Goal: Information Seeking & Learning: Learn about a topic

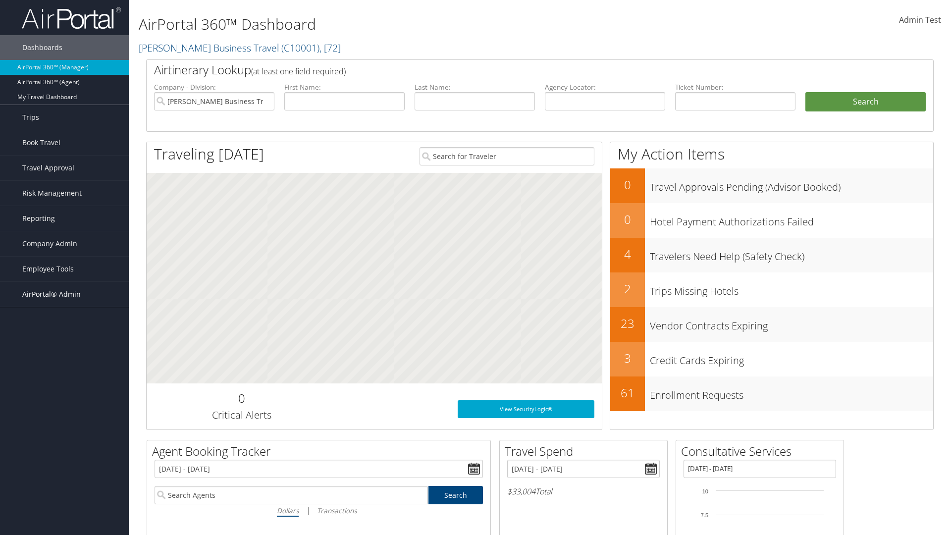
click at [64, 294] on span "AirPortal® Admin" at bounding box center [51, 294] width 58 height 25
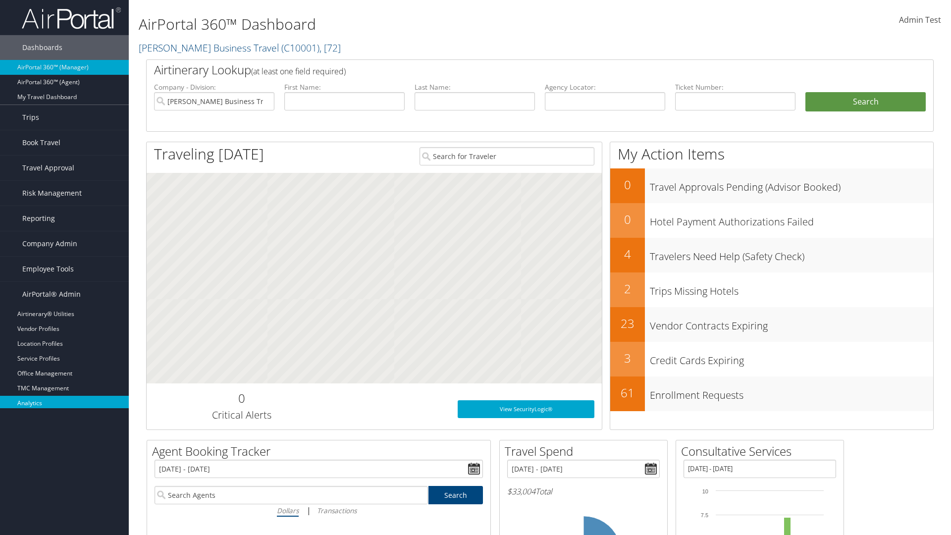
click at [64, 403] on link "Analytics" at bounding box center [64, 403] width 129 height 15
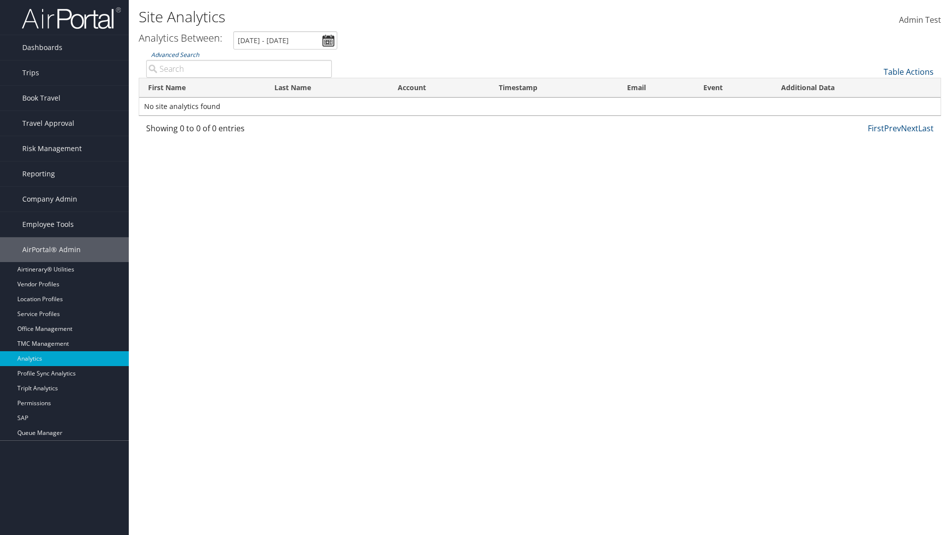
click at [239, 68] on input "Advanced Search" at bounding box center [239, 69] width 186 height 18
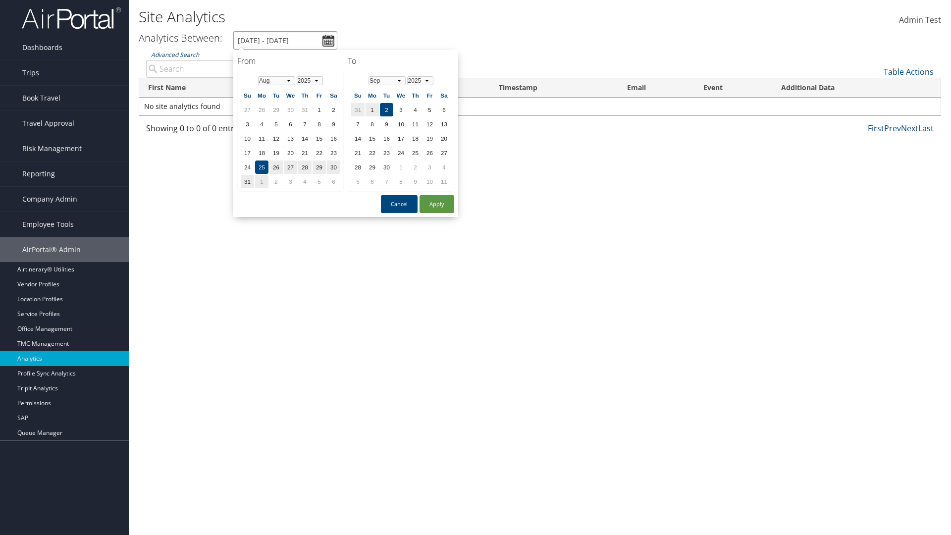
click at [285, 40] on input "[DATE] - [DATE]" at bounding box center [285, 40] width 104 height 18
click at [437, 204] on button "Apply" at bounding box center [437, 204] width 35 height 18
type input "[DATE] - [DATE]"
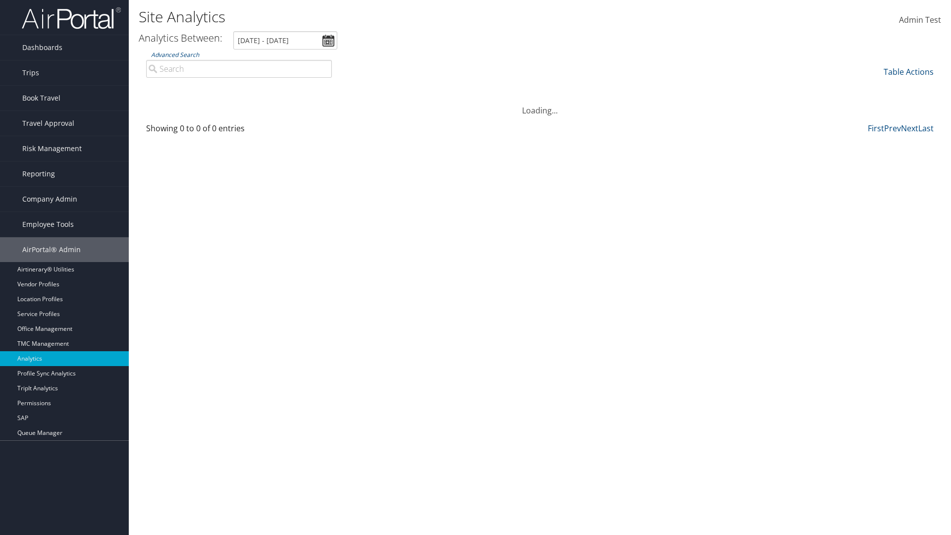
click at [239, 68] on input "Advanced Search" at bounding box center [239, 69] width 186 height 18
type input "[PERSON_NAME]"
